Goal: Task Accomplishment & Management: Manage account settings

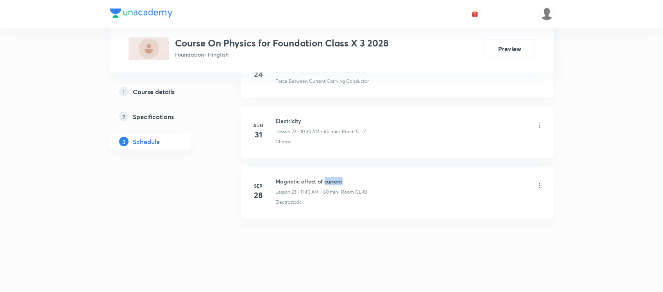
click at [324, 174] on li "Sep 28 Magnetic effect of current Lesson 23 • 11:40 AM • 60 min • Room CL-10 El…" at bounding box center [397, 192] width 312 height 51
click at [298, 180] on h6 "Magnetic effect of current" at bounding box center [321, 181] width 91 height 8
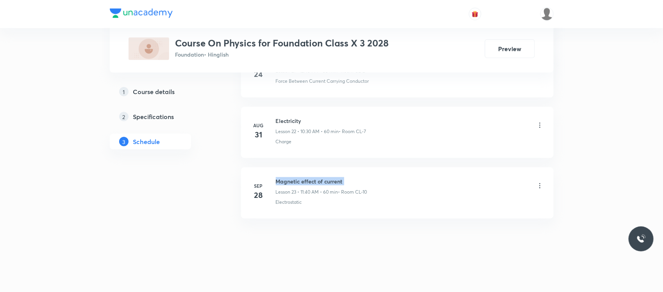
click at [298, 180] on h6 "Magnetic effect of current" at bounding box center [321, 181] width 91 height 8
copy h6 "Magnetic effect of current"
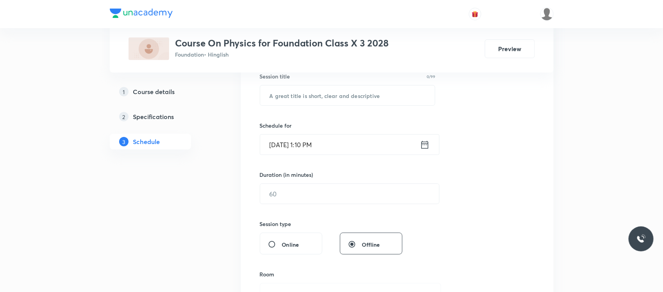
scroll to position [163, 0]
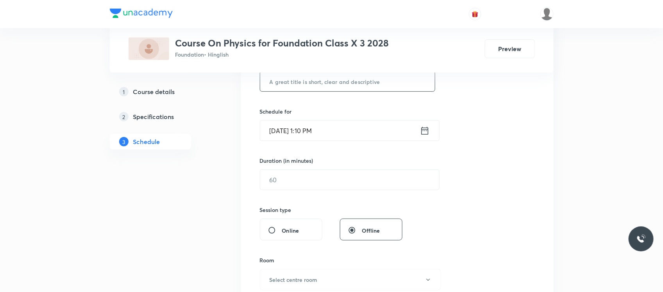
click at [311, 77] on input "text" at bounding box center [347, 81] width 175 height 20
paste input "Magnetic effect of current"
type input "Magnetic effect of current"
click at [324, 122] on input "Oct 5, 2025, 1:10 PM" at bounding box center [340, 131] width 160 height 20
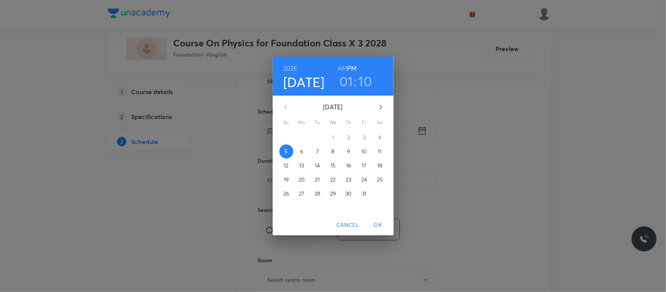
click at [368, 83] on h3 "10" at bounding box center [366, 81] width 14 height 16
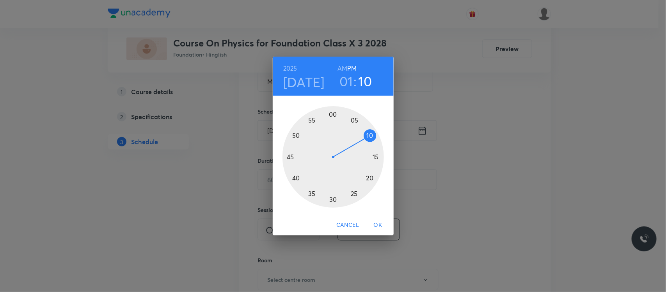
click at [377, 155] on div at bounding box center [334, 157] width 102 height 102
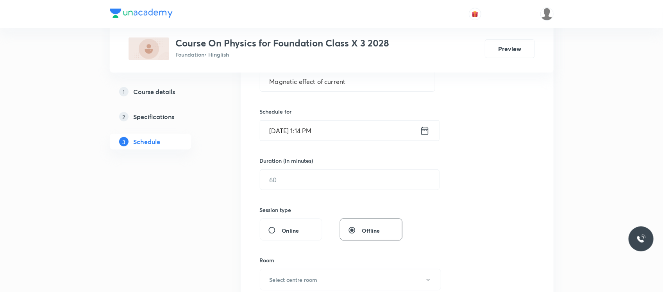
click at [361, 130] on input "Oct 5, 2025, 1:14 PM" at bounding box center [340, 131] width 160 height 20
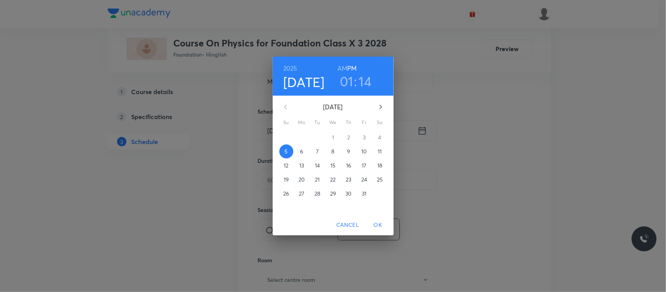
click at [368, 77] on h3 "14" at bounding box center [365, 81] width 13 height 16
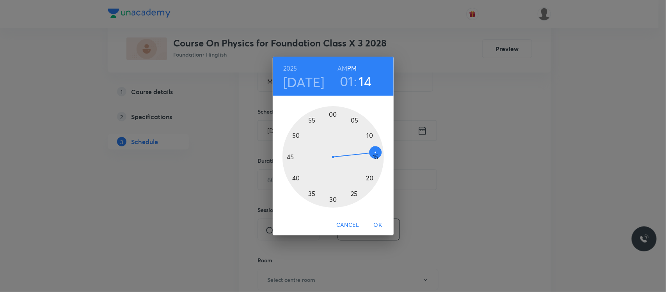
click at [377, 156] on div at bounding box center [334, 157] width 102 height 102
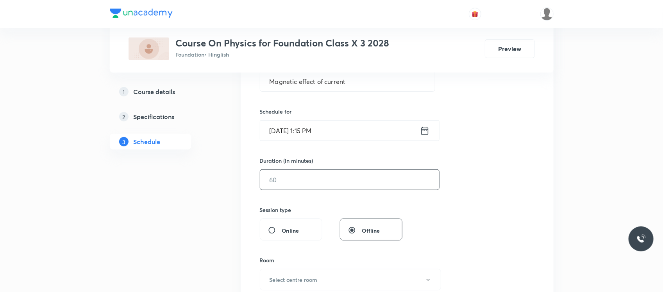
click at [342, 182] on input "text" at bounding box center [349, 180] width 179 height 20
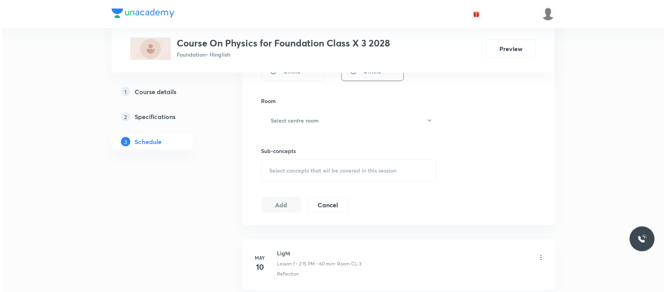
scroll to position [330, 0]
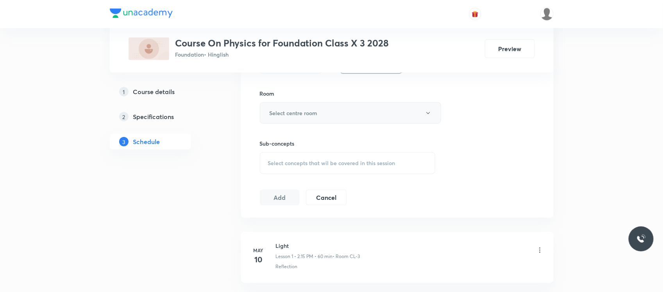
type input "55"
click at [342, 110] on button "Select centre room" at bounding box center [350, 112] width 181 height 21
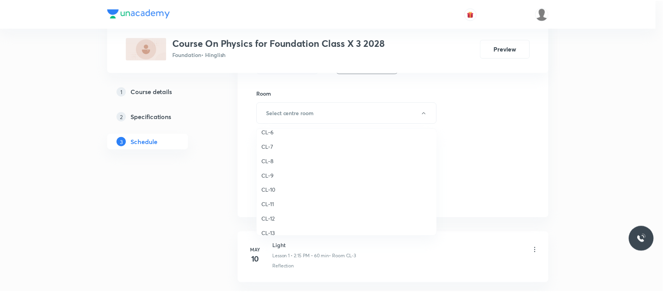
scroll to position [347, 0]
click at [274, 150] on span "CL-11" at bounding box center [348, 154] width 171 height 8
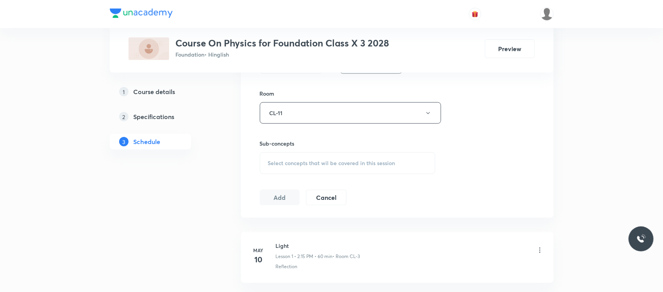
click at [299, 157] on div "Select concepts that wil be covered in this session" at bounding box center [348, 163] width 176 height 22
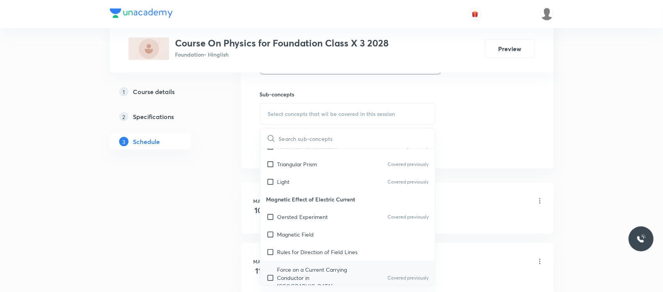
scroll to position [371, 0]
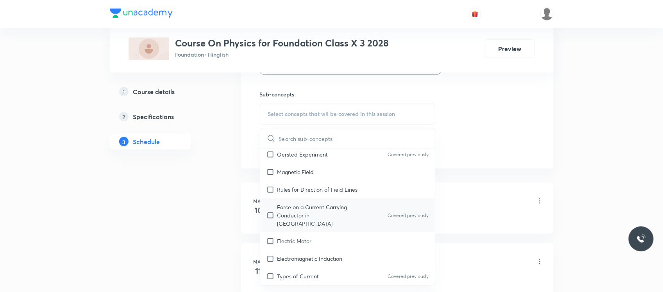
click at [294, 201] on div "Force on a Current Carrying Conductor in Magnetic Field Covered previously" at bounding box center [347, 215] width 175 height 34
checkbox input "true"
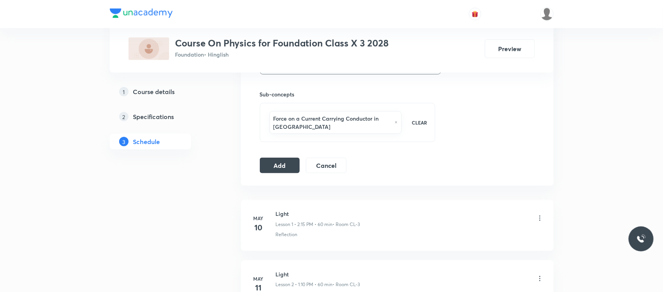
click at [276, 172] on button "Add" at bounding box center [280, 165] width 40 height 16
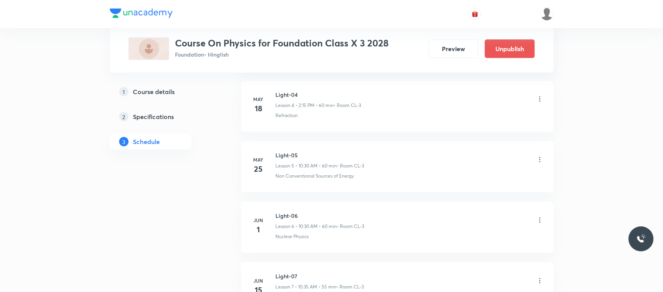
scroll to position [0, 0]
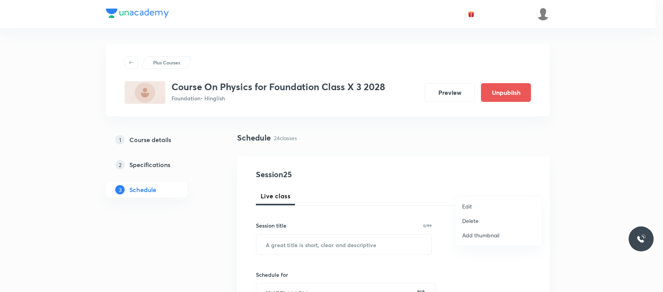
click at [477, 221] on p "Delete" at bounding box center [470, 221] width 16 height 8
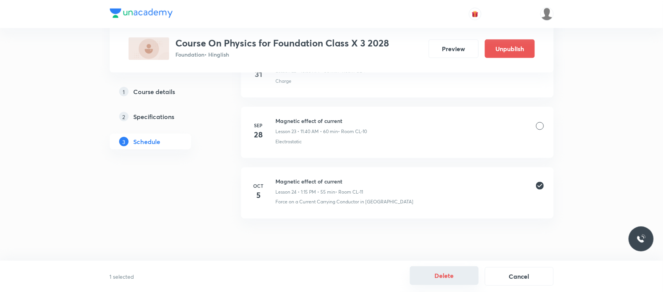
click at [442, 282] on button "Delete" at bounding box center [444, 275] width 69 height 19
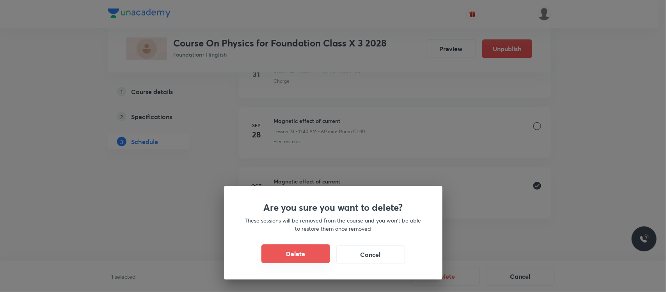
click at [316, 252] on button "Delete" at bounding box center [296, 253] width 69 height 19
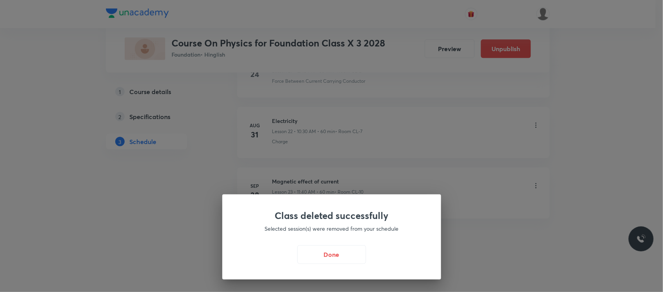
scroll to position [1730, 0]
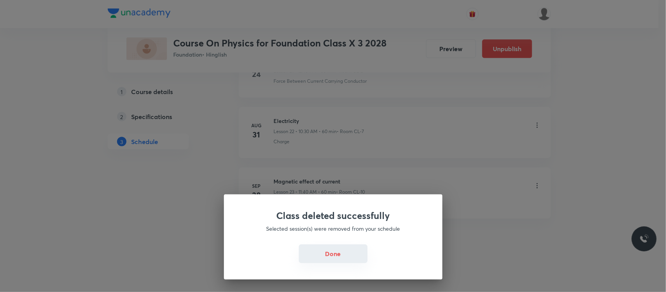
click at [342, 250] on button "Done" at bounding box center [333, 253] width 69 height 19
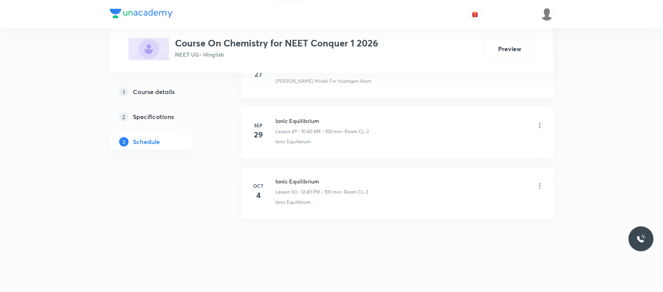
scroll to position [3375, 0]
click at [303, 182] on h6 "Ionic Equilibrium" at bounding box center [322, 181] width 93 height 8
copy h6 "Ionic Equilibrium"
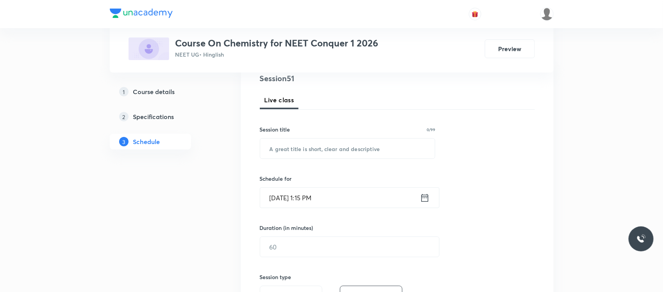
scroll to position [104, 0]
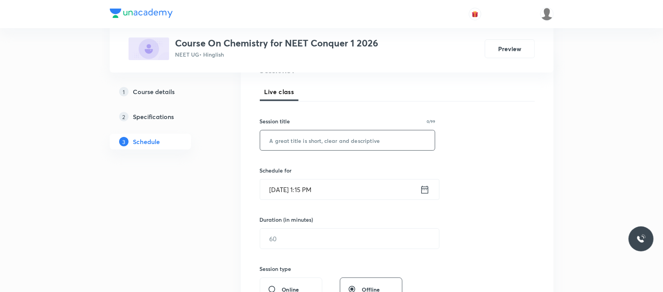
click at [310, 148] on input "text" at bounding box center [347, 140] width 175 height 20
paste input "Ionic Equilibrium"
type input "Ionic Equilibrium"
click at [321, 194] on input "Oct 5, 2025, 1:15 PM" at bounding box center [340, 190] width 160 height 20
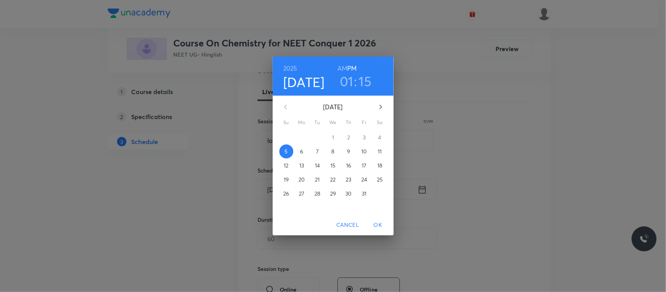
click at [363, 78] on h3 "15" at bounding box center [365, 81] width 13 height 16
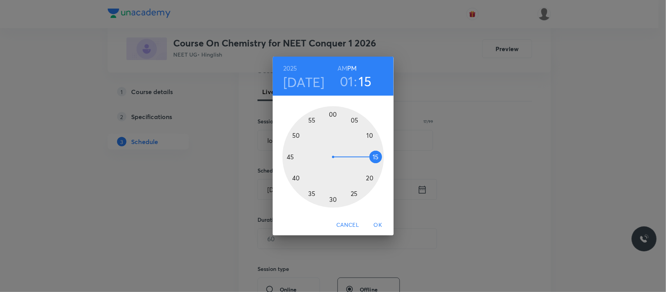
click at [332, 201] on div at bounding box center [334, 157] width 102 height 102
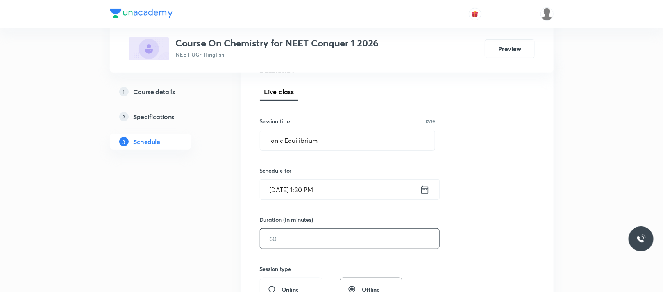
click at [310, 237] on input "text" at bounding box center [349, 239] width 179 height 20
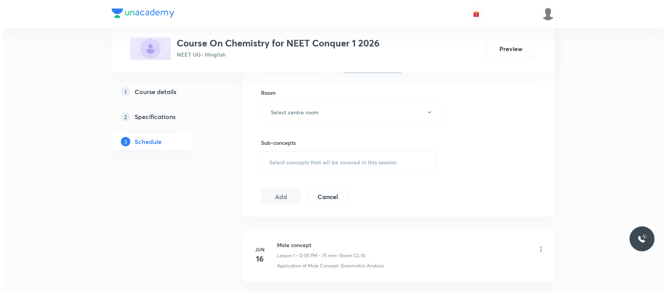
scroll to position [333, 0]
type input "180"
click at [345, 98] on div "Room Select centre room" at bounding box center [348, 104] width 176 height 34
click at [341, 112] on button "Select centre room" at bounding box center [350, 110] width 181 height 21
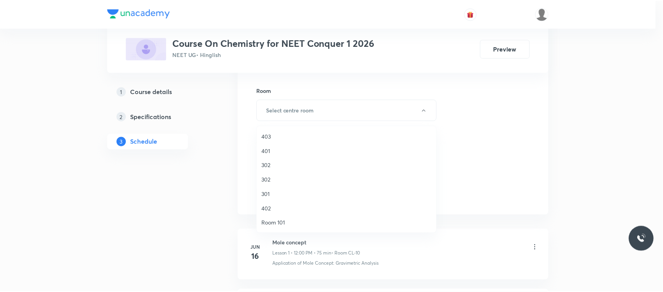
scroll to position [347, 0]
click at [314, 180] on span "CL-13" at bounding box center [348, 180] width 171 height 8
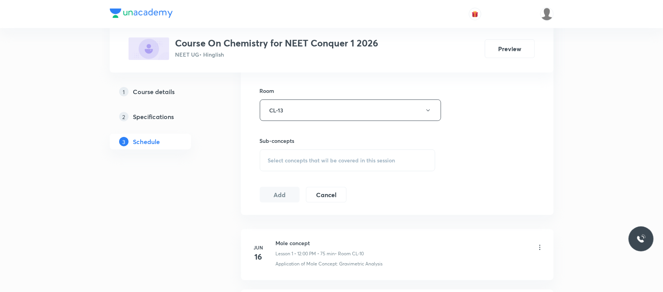
click at [321, 157] on span "Select concepts that wil be covered in this session" at bounding box center [331, 160] width 127 height 6
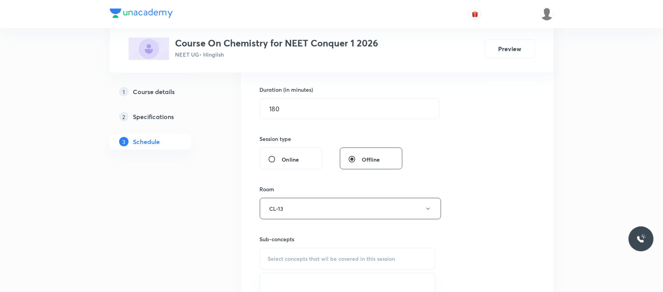
scroll to position [233, 0]
click at [432, 186] on div "Room" at bounding box center [348, 190] width 176 height 8
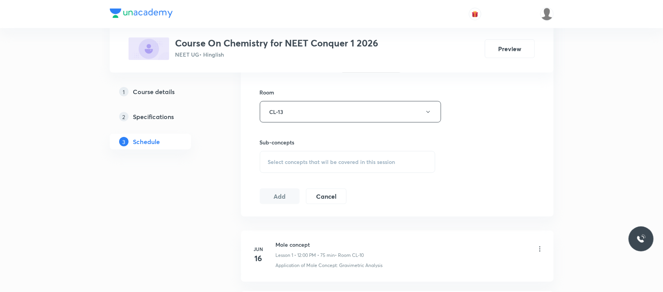
scroll to position [332, 0]
click at [400, 154] on div "Select concepts that wil be covered in this session" at bounding box center [348, 161] width 176 height 22
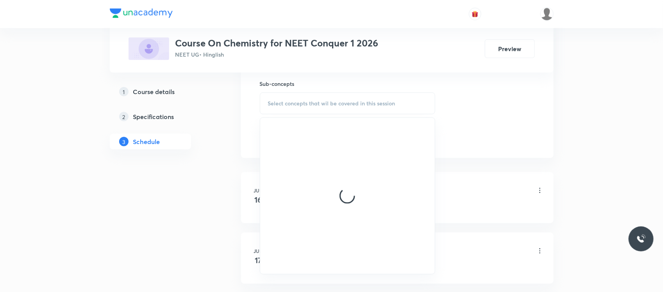
scroll to position [390, 0]
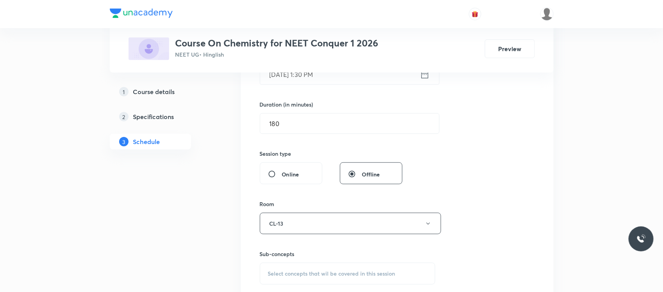
scroll to position [235, 0]
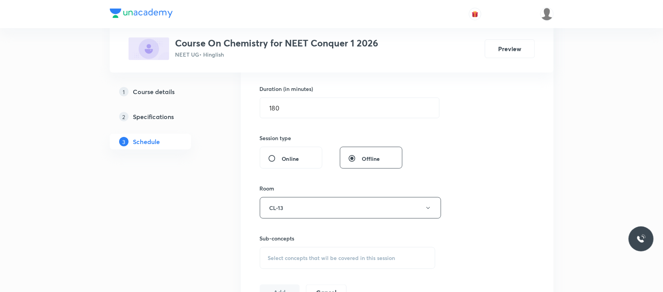
click at [321, 255] on span "Select concepts that wil be covered in this session" at bounding box center [331, 258] width 127 height 6
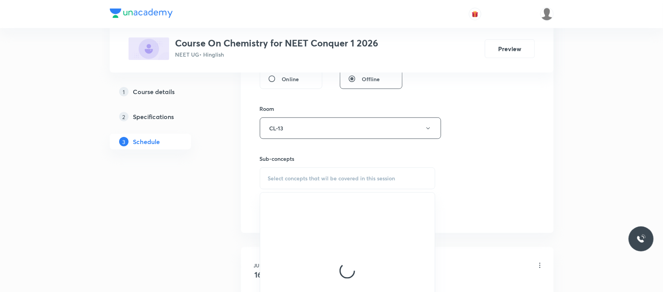
scroll to position [320, 0]
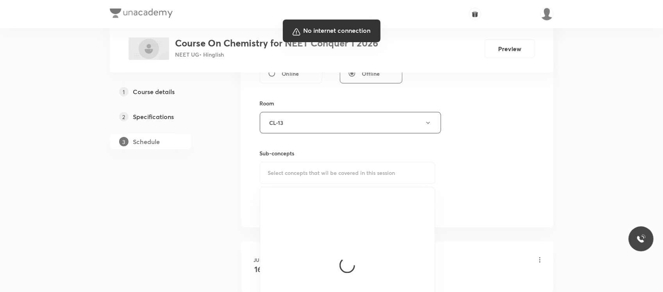
click at [612, 68] on div at bounding box center [331, 146] width 663 height 292
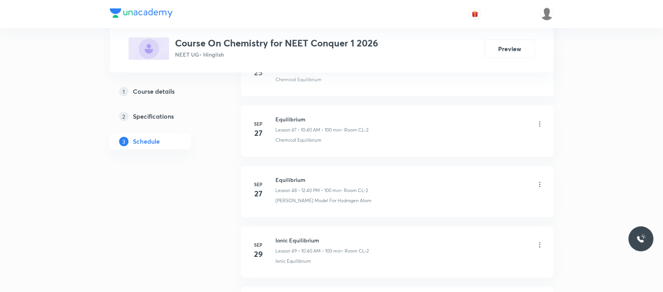
scroll to position [3375, 0]
click at [289, 185] on div "Ionic Equilibrium Lesson 50 • 12:40 PM • 100 min • Room CL-2" at bounding box center [322, 186] width 93 height 18
click at [289, 185] on h6 "Ionic Equilibrium" at bounding box center [322, 181] width 93 height 8
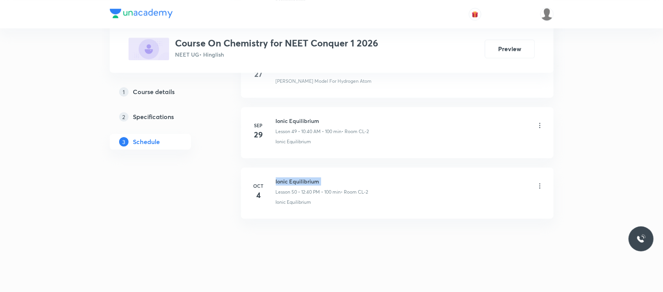
copy h6 "Ionic Equilibrium"
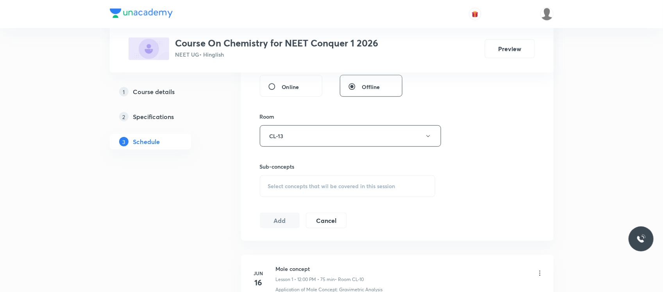
scroll to position [313, 0]
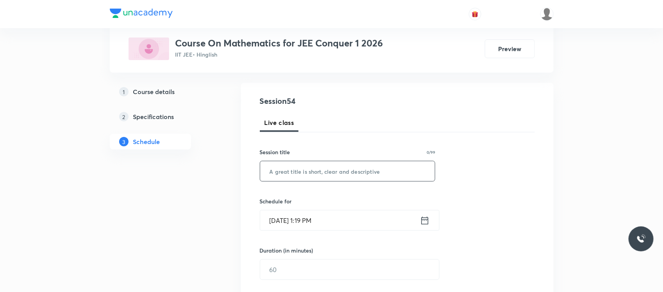
scroll to position [77, 0]
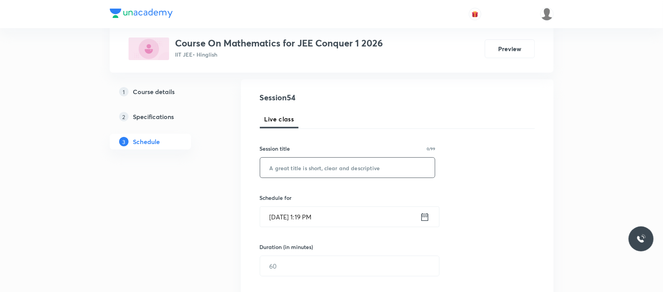
click at [336, 159] on input "text" at bounding box center [347, 168] width 175 height 20
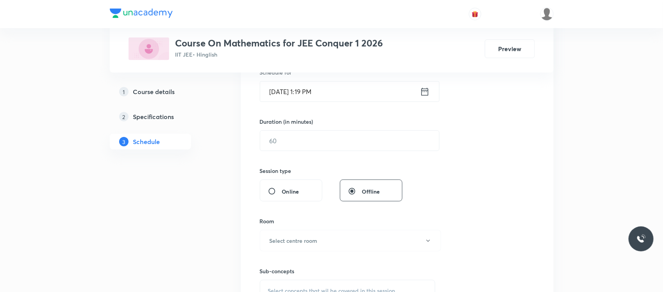
scroll to position [219, 0]
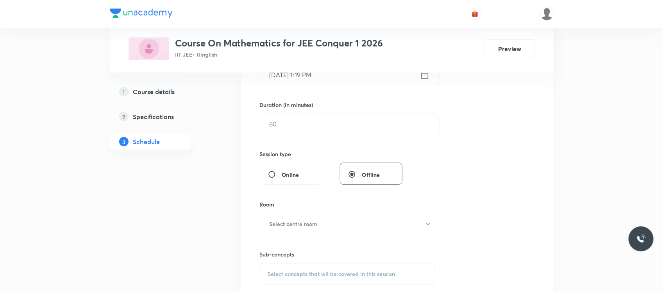
type input "Complex number"
click at [342, 77] on input "Oct 5, 2025, 1:19 PM" at bounding box center [340, 75] width 160 height 20
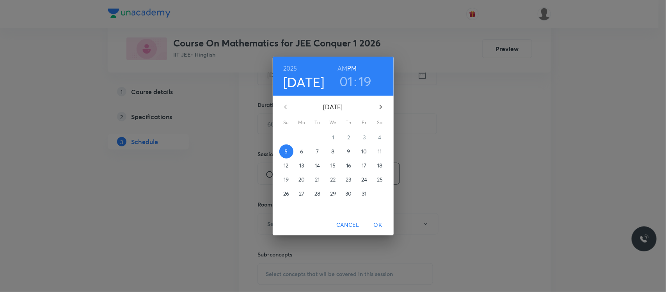
click at [346, 82] on h3 "01" at bounding box center [347, 81] width 14 height 16
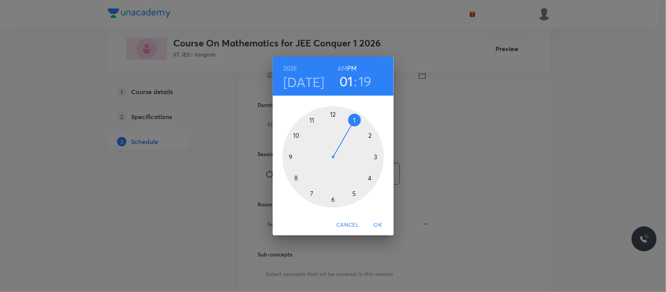
click at [370, 136] on div at bounding box center [334, 157] width 102 height 102
click at [333, 113] on div at bounding box center [334, 157] width 102 height 102
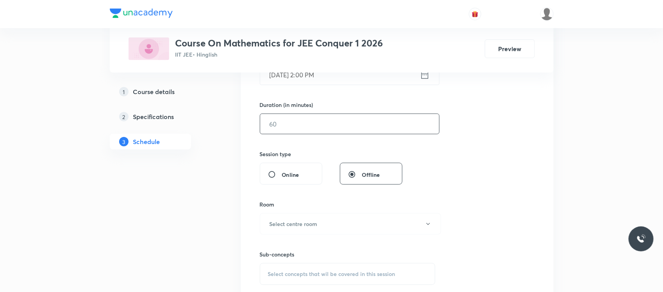
click at [312, 131] on input "text" at bounding box center [349, 124] width 179 height 20
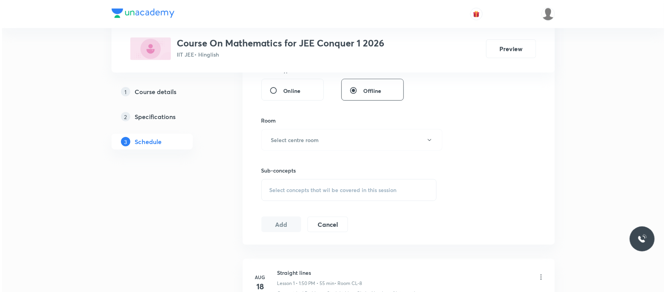
scroll to position [305, 0]
type input "180"
click at [297, 138] on h6 "Select centre room" at bounding box center [293, 138] width 48 height 8
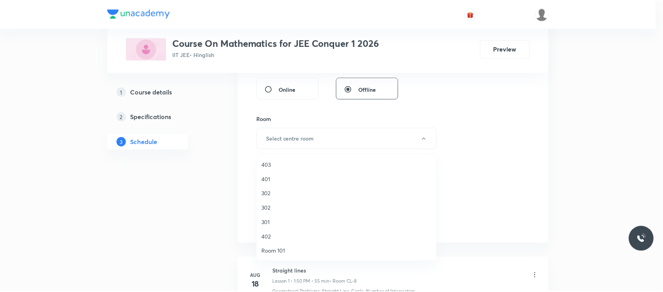
scroll to position [347, 0]
click at [276, 182] on span "CL-11" at bounding box center [348, 179] width 171 height 8
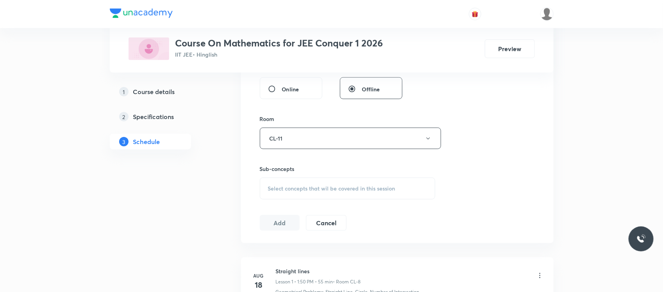
click at [289, 183] on div "Select concepts that wil be covered in this session" at bounding box center [348, 189] width 176 height 22
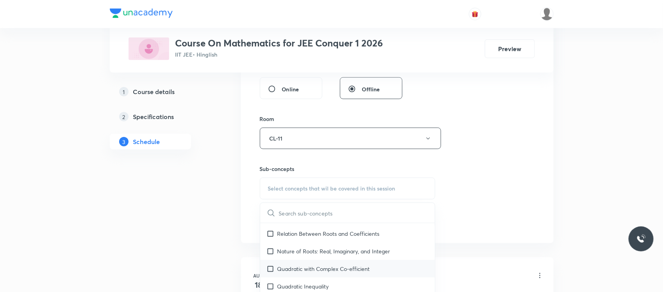
scroll to position [363, 0]
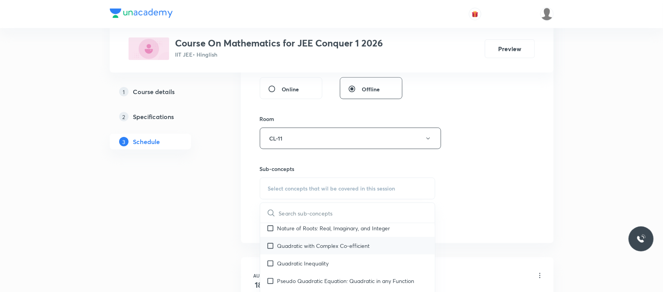
click at [327, 247] on p "Quadratic with Complex Co-efficient" at bounding box center [323, 246] width 93 height 8
checkbox input "true"
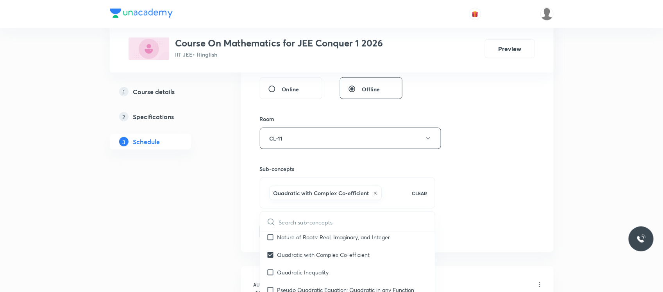
drag, startPoint x: 246, startPoint y: 232, endPoint x: 279, endPoint y: 217, distance: 35.7
click at [279, 217] on div "Session 54 Live class Session title 15/99 Complex number ​ Schedule for Oct 5, …" at bounding box center [397, 52] width 312 height 401
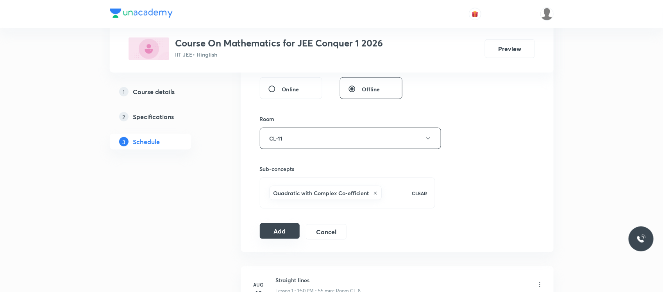
click at [267, 228] on button "Add" at bounding box center [280, 231] width 40 height 16
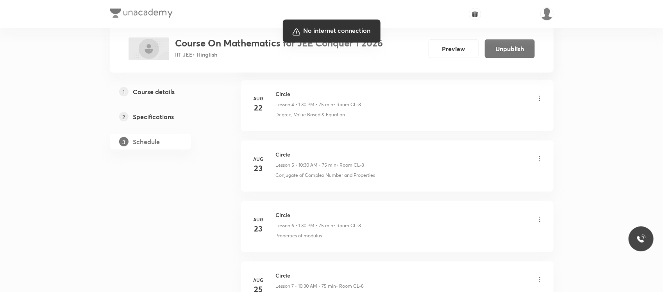
click at [578, 45] on div at bounding box center [331, 146] width 663 height 292
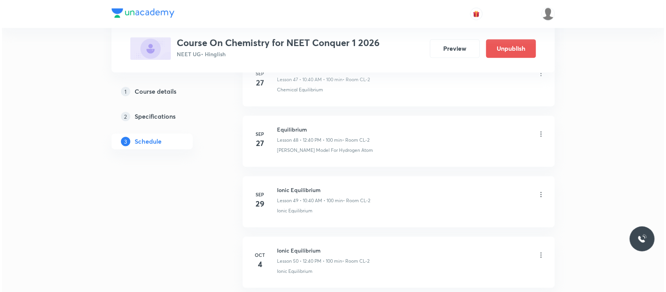
scroll to position [3436, 0]
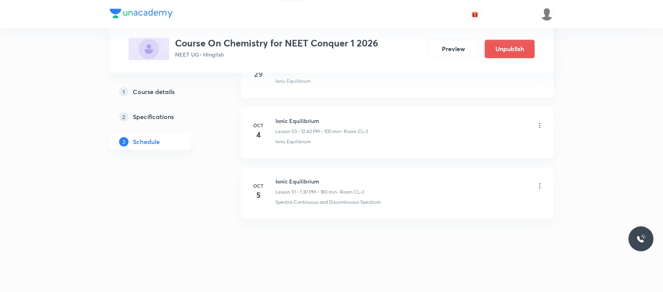
click at [540, 182] on icon at bounding box center [540, 186] width 8 height 8
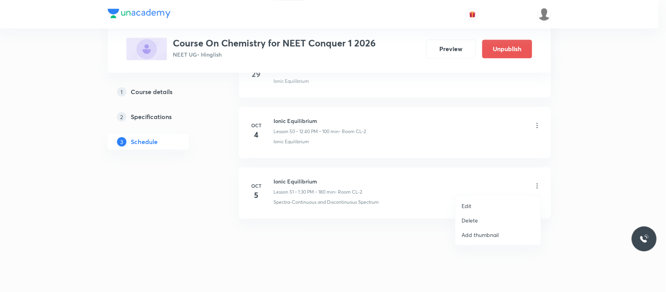
click at [476, 207] on li "Edit" at bounding box center [498, 206] width 85 height 14
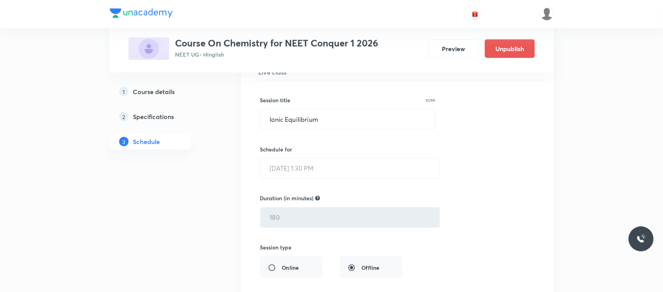
scroll to position [3155, 0]
click at [346, 129] on input "Ionic Equilibrium" at bounding box center [347, 122] width 175 height 20
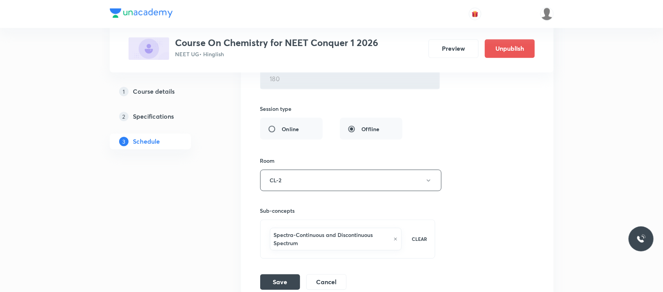
scroll to position [3386, 0]
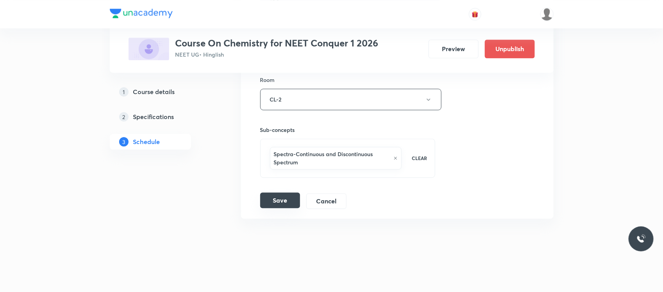
type input "GOC"
click at [284, 201] on button "Save" at bounding box center [280, 200] width 40 height 16
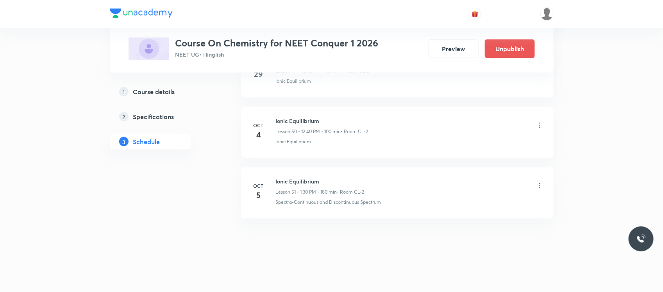
scroll to position [3077, 0]
